Goal: Information Seeking & Learning: Learn about a topic

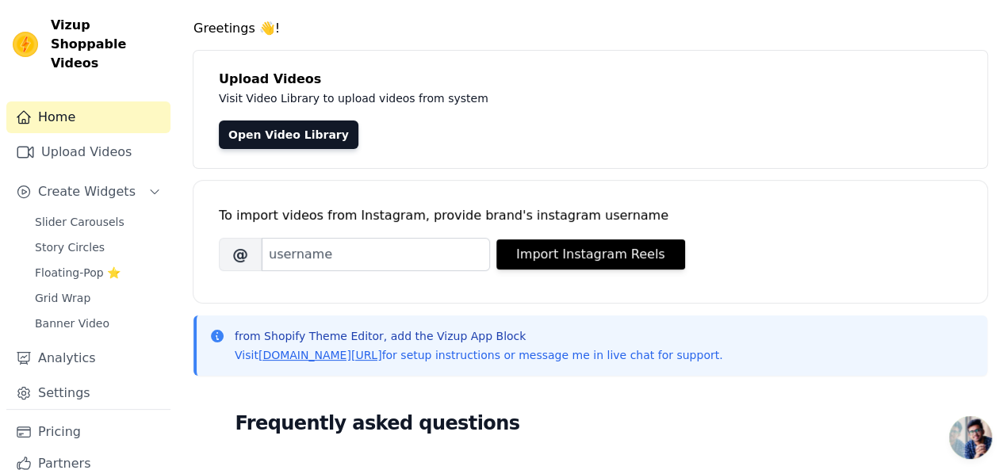
scroll to position [52, 0]
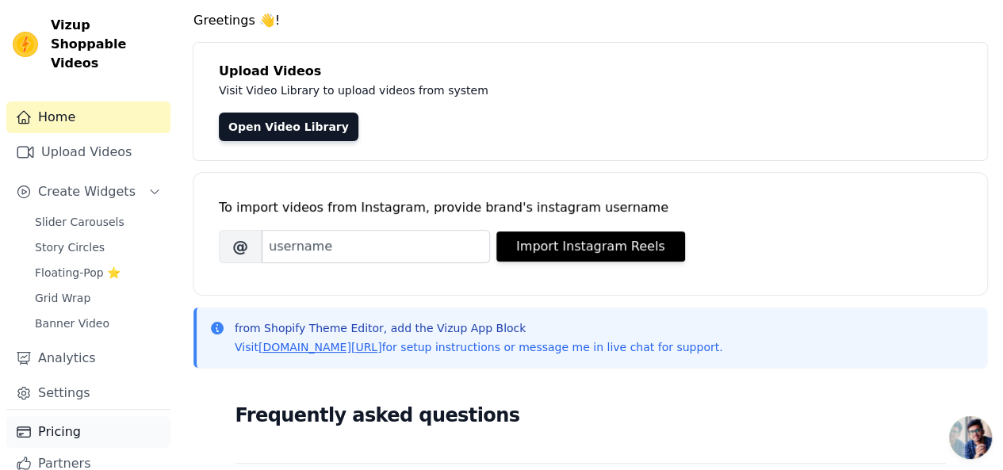
click at [95, 416] on link "Pricing" at bounding box center [88, 432] width 164 height 32
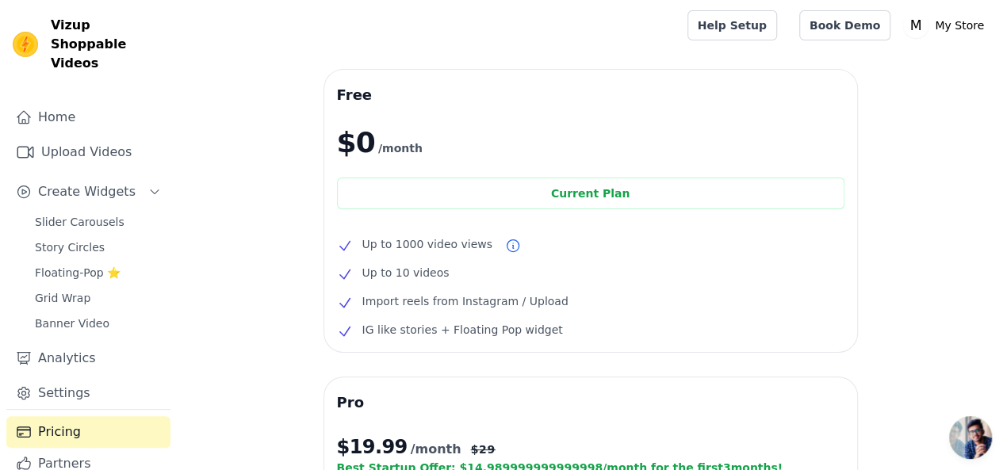
click at [441, 246] on span "Up to 1000 video views" at bounding box center [427, 244] width 130 height 19
